Goal: Navigation & Orientation: Find specific page/section

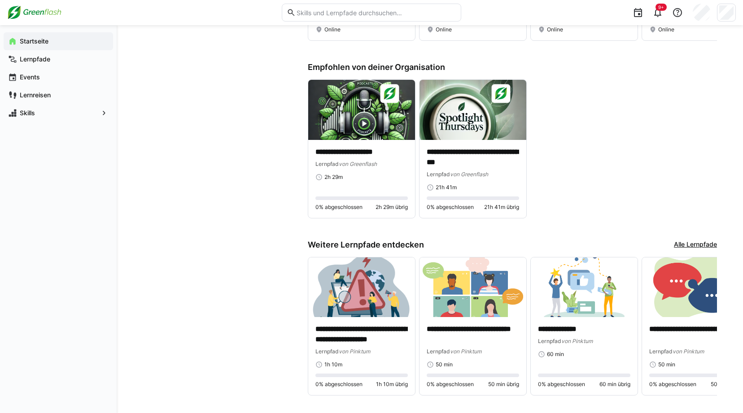
scroll to position [0, 549]
click at [36, 13] on img at bounding box center [34, 12] width 54 height 14
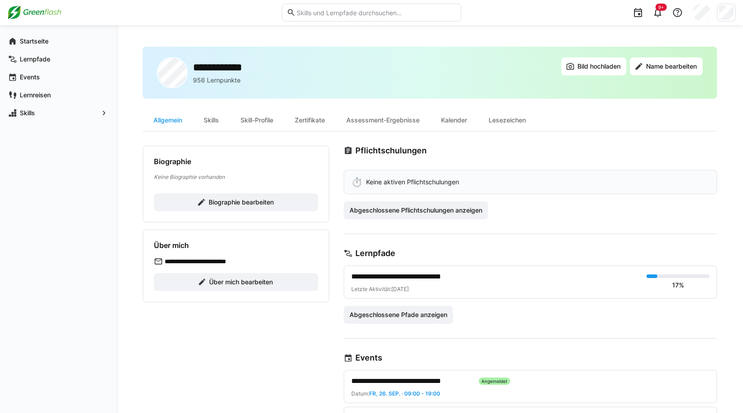
click at [32, 14] on img at bounding box center [34, 12] width 54 height 14
